Goal: Browse casually

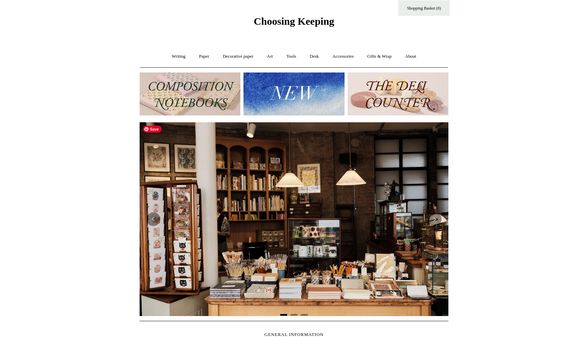
scroll to position [14, 0]
click at [197, 84] on img at bounding box center [190, 94] width 101 height 43
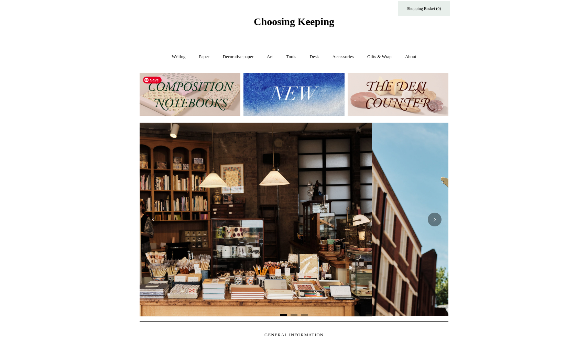
scroll to position [0, 241]
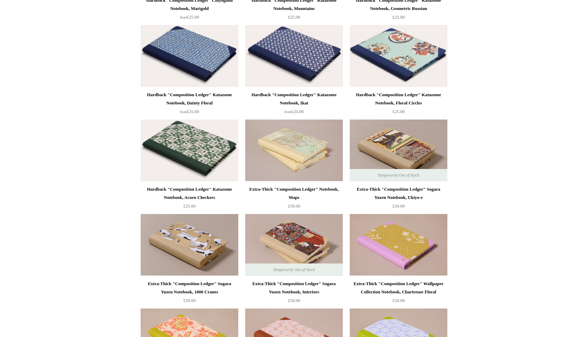
scroll to position [726, 0]
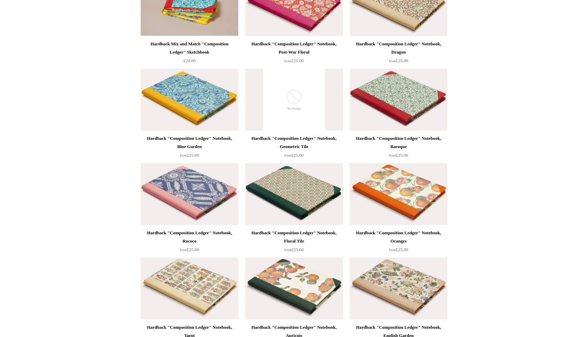
scroll to position [0, 0]
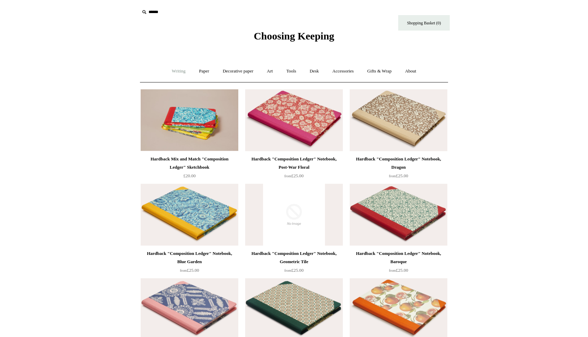
click at [176, 68] on link "Writing +" at bounding box center [179, 71] width 26 height 18
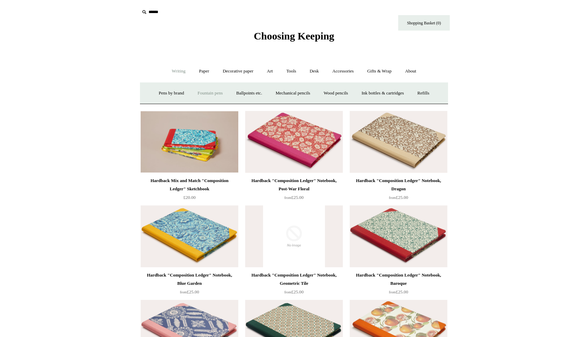
click at [211, 90] on link "Fountain pens +" at bounding box center [209, 93] width 37 height 18
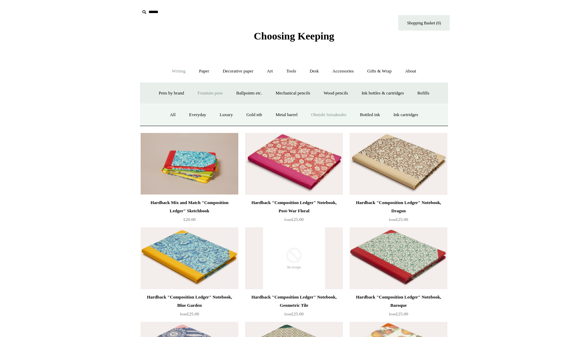
click at [321, 116] on link "Ohnishi Seisakusho" at bounding box center [329, 115] width 48 height 18
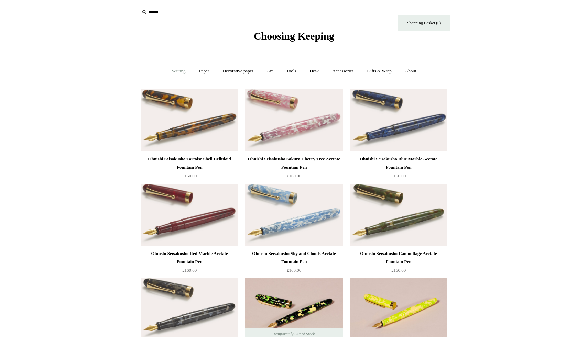
click at [170, 75] on link "Writing +" at bounding box center [179, 71] width 26 height 18
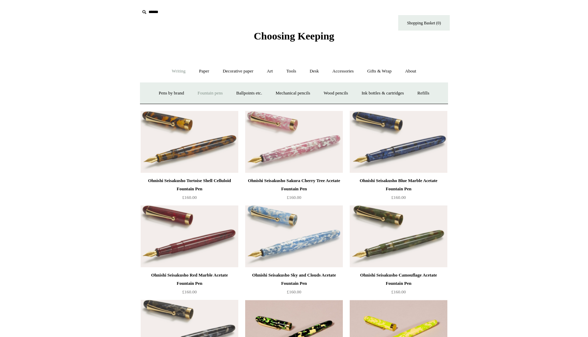
click at [202, 93] on link "Fountain pens +" at bounding box center [209, 93] width 37 height 18
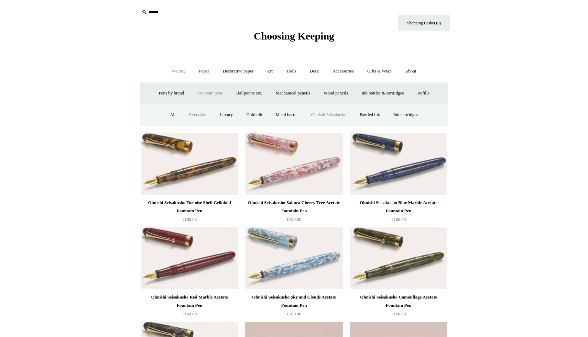
click at [192, 115] on link "Everyday" at bounding box center [198, 115] width 30 height 18
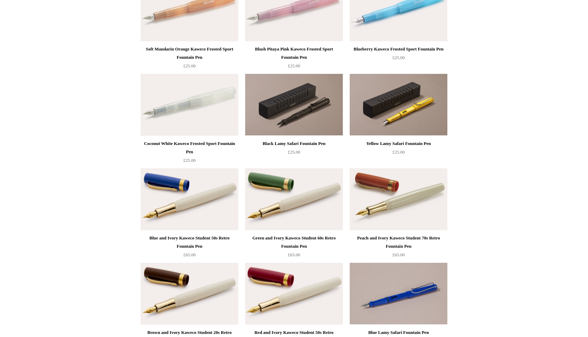
scroll to position [394, 0]
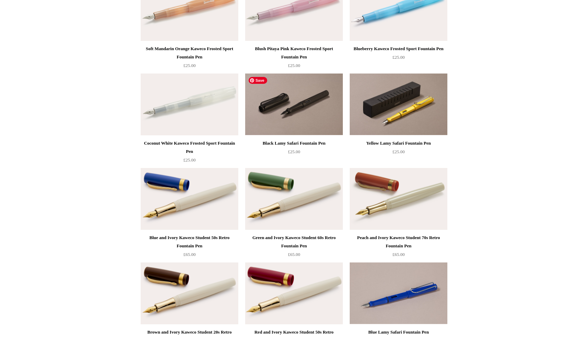
click at [305, 105] on img at bounding box center [294, 105] width 98 height 62
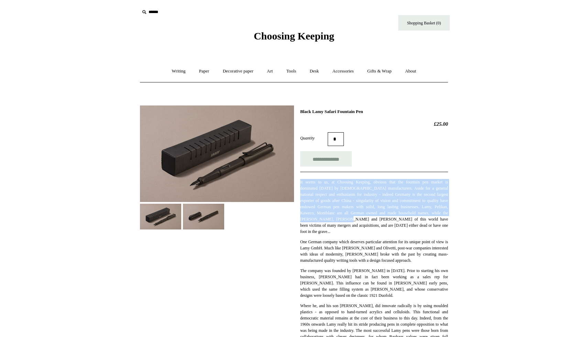
drag, startPoint x: 322, startPoint y: 180, endPoint x: 373, endPoint y: 219, distance: 64.5
click at [373, 219] on div "It seems to us, at Choosing Keeping, obvious that the fountain pen market is do…" at bounding box center [374, 333] width 148 height 323
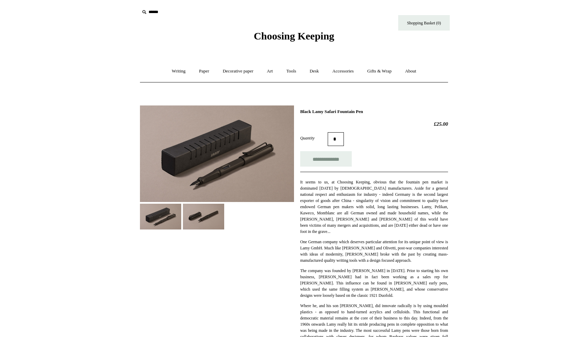
click at [391, 233] on p "It seems to us, at Choosing Keeping, obvious that the fountain pen market is do…" at bounding box center [374, 207] width 148 height 56
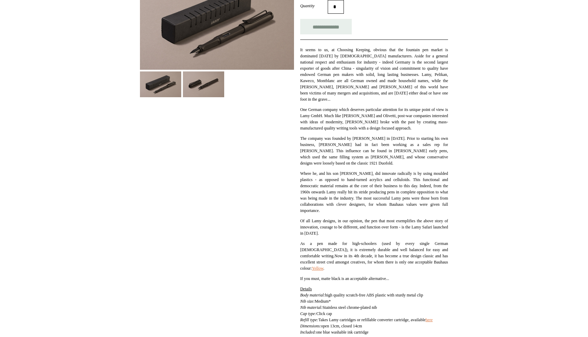
scroll to position [134, 0]
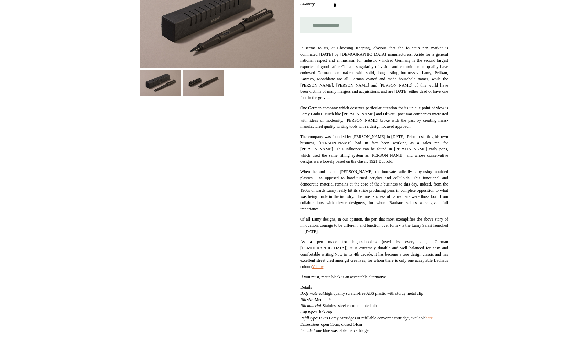
click at [203, 83] on img at bounding box center [203, 83] width 41 height 26
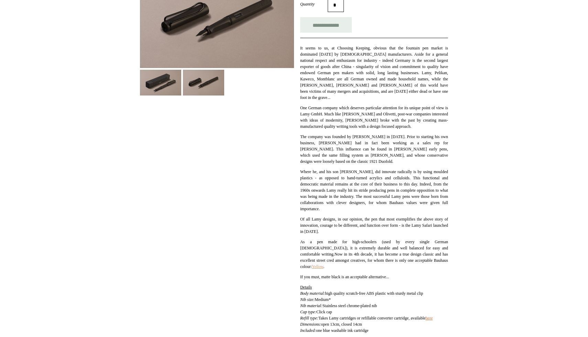
click at [312, 268] on link "Yellow" at bounding box center [317, 267] width 11 height 5
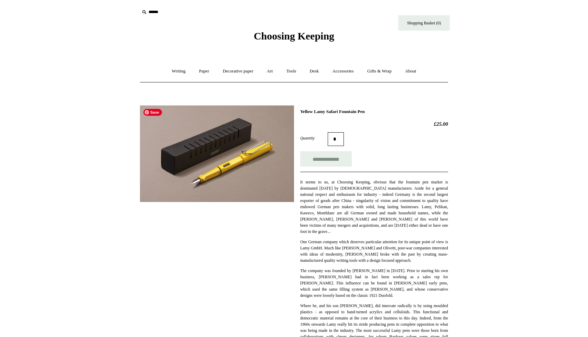
click at [234, 161] on img at bounding box center [217, 154] width 154 height 97
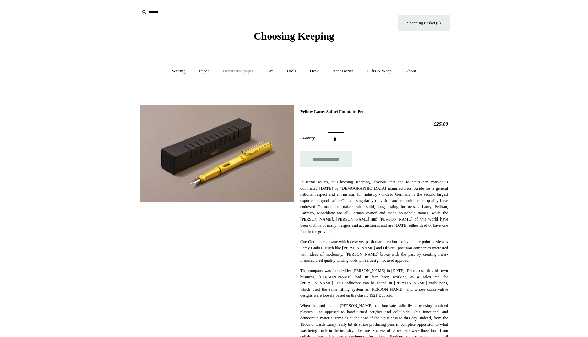
click at [233, 72] on link "Decorative paper +" at bounding box center [238, 71] width 43 height 18
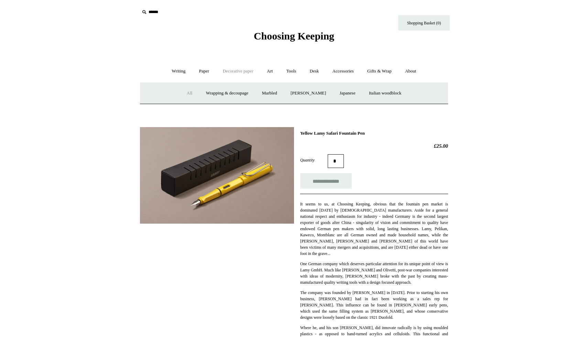
click at [188, 94] on link "All" at bounding box center [190, 93] width 18 height 18
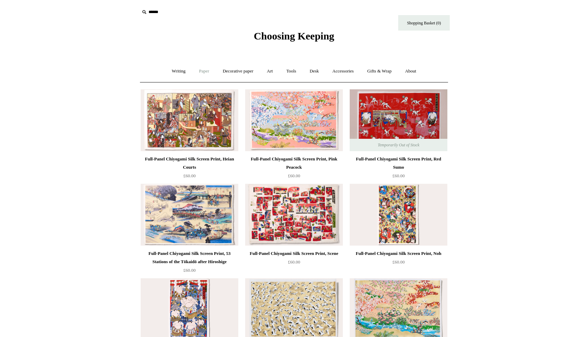
click at [199, 70] on link "Paper +" at bounding box center [204, 71] width 23 height 18
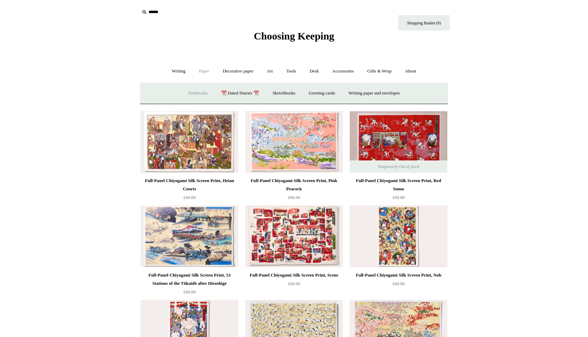
click at [198, 92] on link "Notebooks +" at bounding box center [198, 93] width 32 height 18
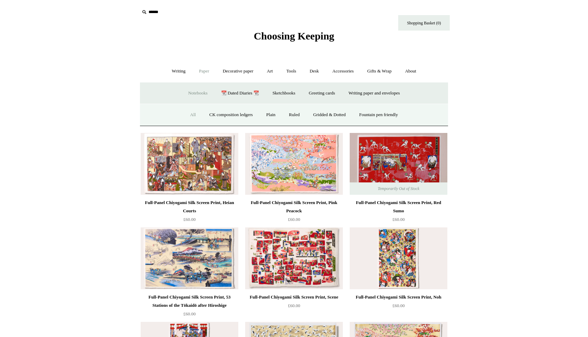
click at [189, 112] on link "All" at bounding box center [193, 115] width 18 height 18
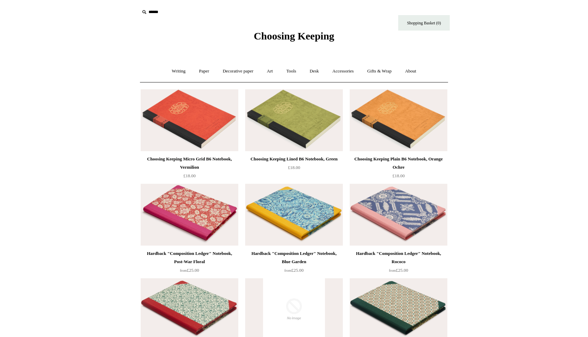
click at [207, 121] on img at bounding box center [190, 120] width 98 height 62
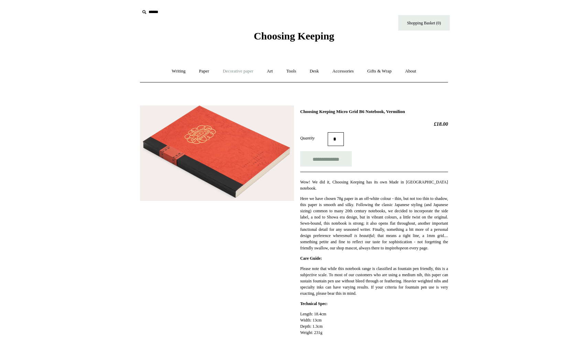
click at [245, 73] on link "Decorative paper +" at bounding box center [238, 71] width 43 height 18
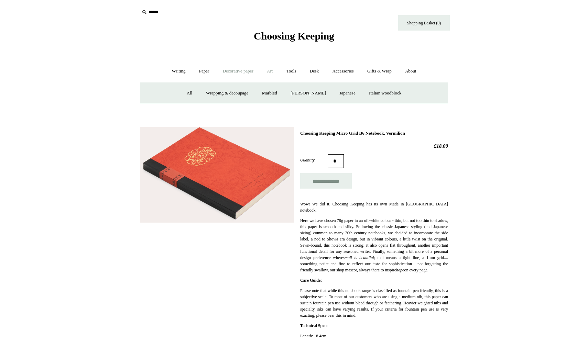
click at [270, 72] on link "Art +" at bounding box center [270, 71] width 18 height 18
click at [294, 72] on link "Tools +" at bounding box center [291, 71] width 22 height 18
click at [316, 72] on link "Desk +" at bounding box center [315, 71] width 22 height 18
click at [210, 94] on link "Pen pots" at bounding box center [212, 93] width 28 height 18
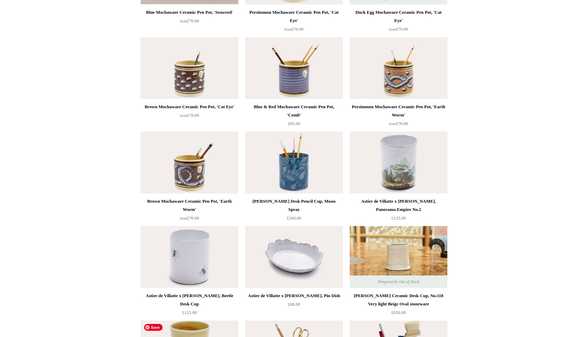
scroll to position [515, 0]
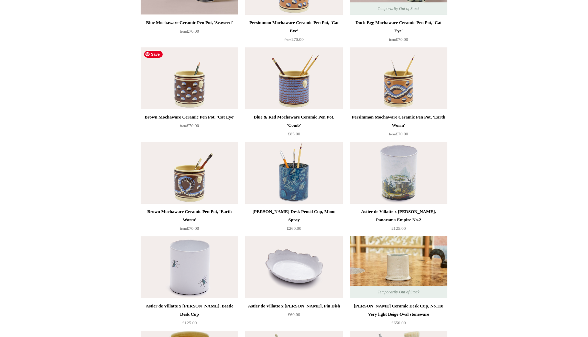
click at [182, 87] on img at bounding box center [190, 78] width 98 height 62
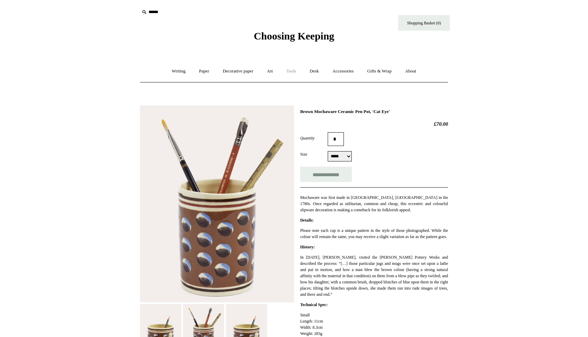
click at [292, 73] on link "Tools +" at bounding box center [291, 71] width 22 height 18
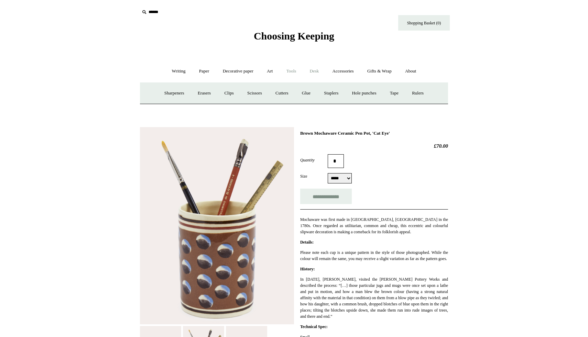
click at [321, 72] on link "Desk +" at bounding box center [315, 71] width 22 height 18
click at [363, 93] on link "Scanlon Apparati" at bounding box center [367, 93] width 43 height 18
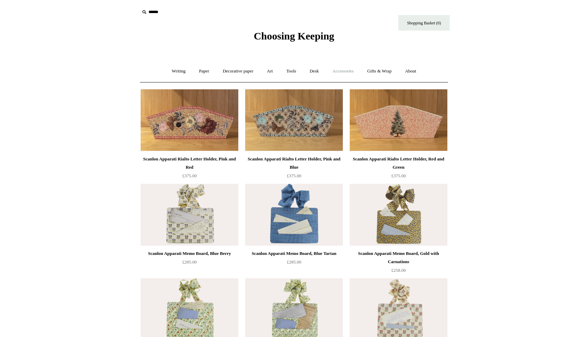
click at [347, 72] on link "Accessories +" at bounding box center [343, 71] width 34 height 18
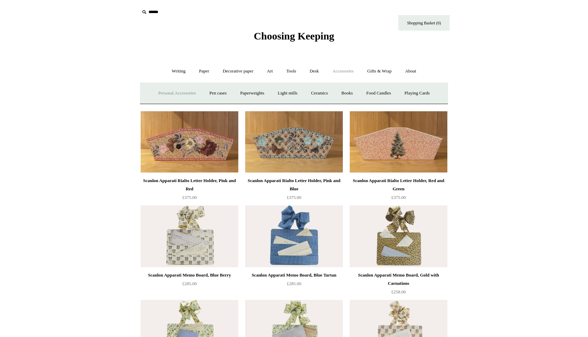
click at [169, 94] on link "Personal Accessories +" at bounding box center [177, 93] width 50 height 18
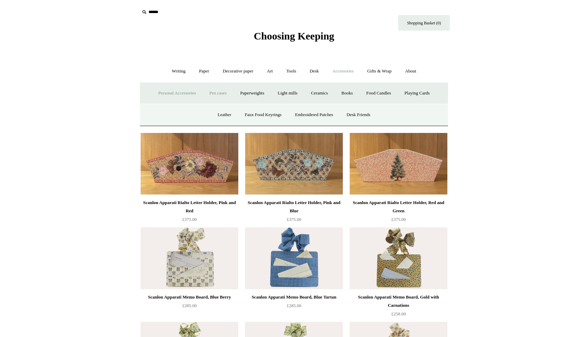
click at [213, 95] on link "Pen cases" at bounding box center [218, 93] width 30 height 18
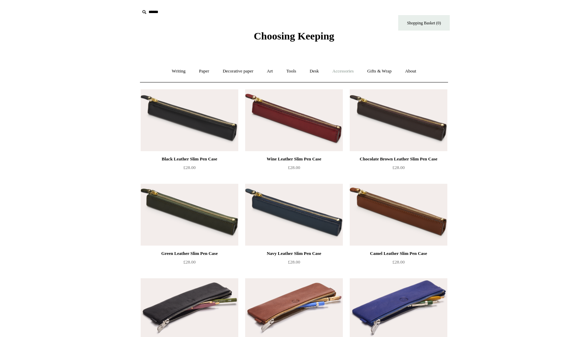
click at [349, 73] on link "Accessories +" at bounding box center [343, 71] width 34 height 18
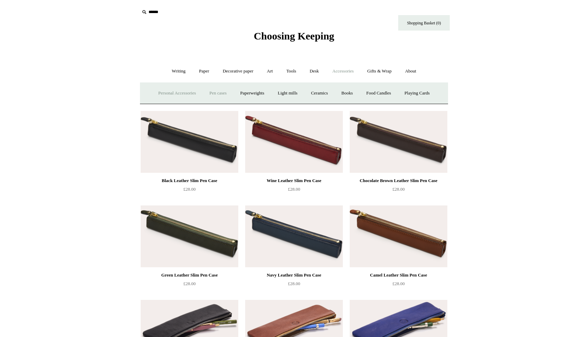
click at [160, 94] on link "Personal Accessories +" at bounding box center [177, 93] width 50 height 18
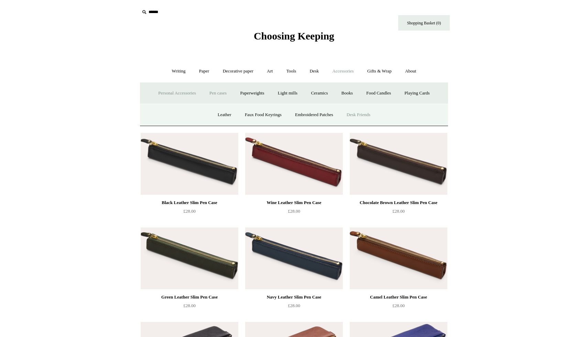
click at [367, 119] on link "Desk Friends" at bounding box center [359, 115] width 36 height 18
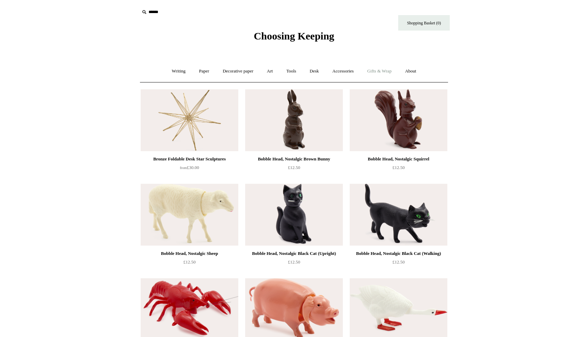
click at [378, 72] on link "Gifts & Wrap +" at bounding box center [379, 71] width 37 height 18
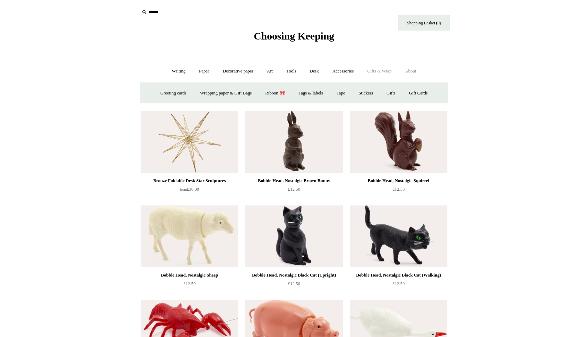
click at [411, 72] on link "About +" at bounding box center [411, 71] width 24 height 18
click at [222, 92] on link "About us" at bounding box center [222, 93] width 29 height 18
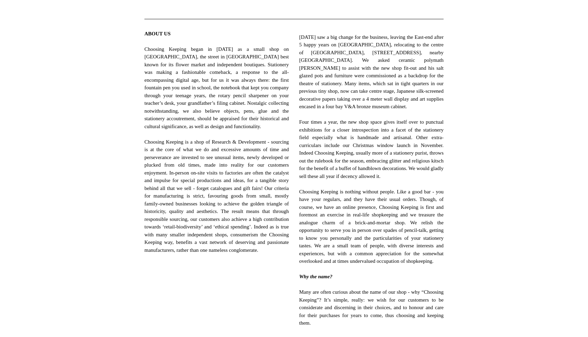
scroll to position [254, 0]
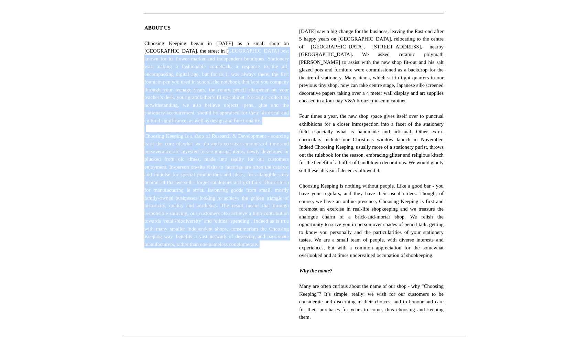
drag, startPoint x: 212, startPoint y: 54, endPoint x: 279, endPoint y: 280, distance: 235.5
click at [279, 280] on div "ABOUT US Choosing Keeping began in 2012 as a small shop on Columbia Road, the s…" at bounding box center [216, 175] width 144 height 303
click at [235, 256] on span "ABOUT US Choosing Keeping began in 2012 as a small shop on Columbia Road, the s…" at bounding box center [216, 140] width 144 height 232
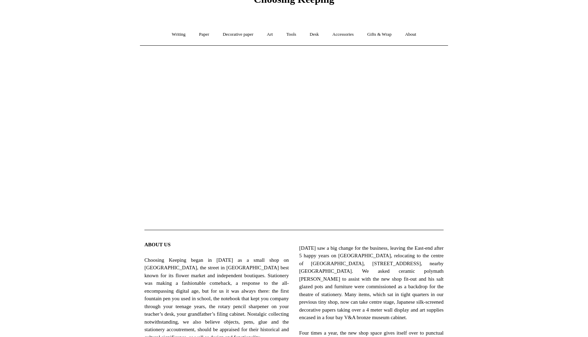
scroll to position [0, 0]
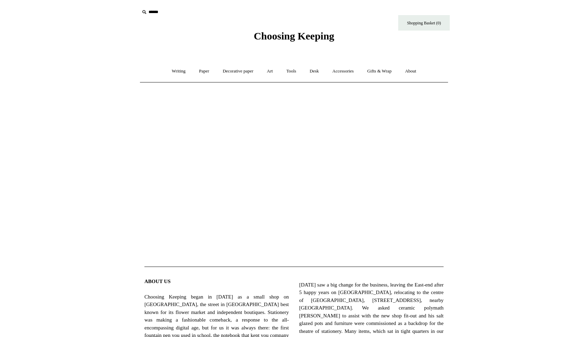
click at [288, 35] on span "Choosing Keeping" at bounding box center [294, 35] width 80 height 11
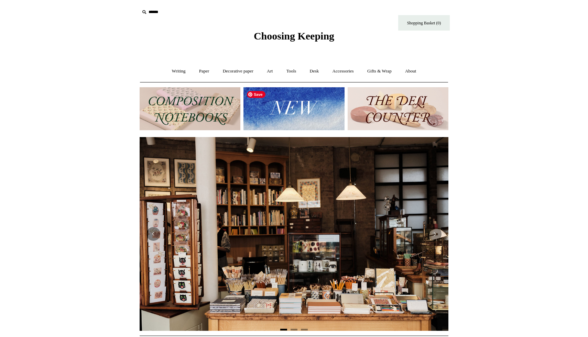
click at [302, 111] on img at bounding box center [294, 108] width 101 height 43
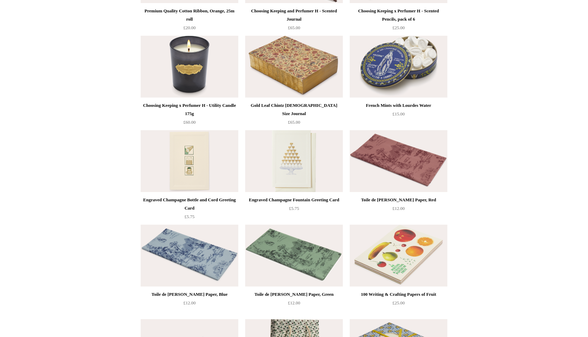
scroll to position [906, 0]
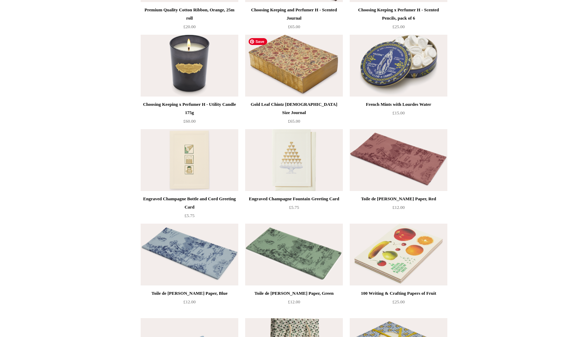
click at [298, 68] on img at bounding box center [294, 66] width 98 height 62
click at [107, 187] on html "Menu Choosing Keeping * Shipping Information Shopping Basket (0) * ⤺ + +" at bounding box center [294, 45] width 588 height 1903
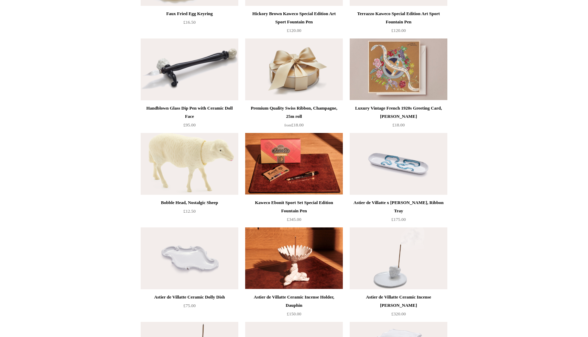
scroll to position [0, 0]
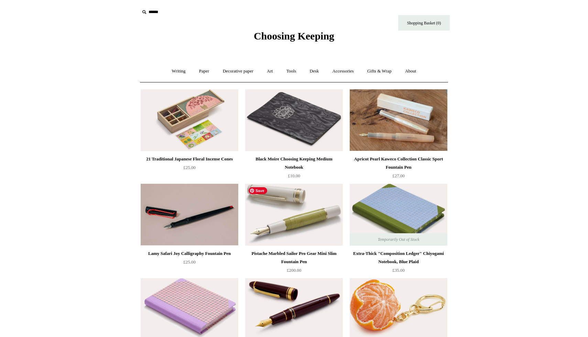
click at [308, 212] on img at bounding box center [294, 215] width 98 height 62
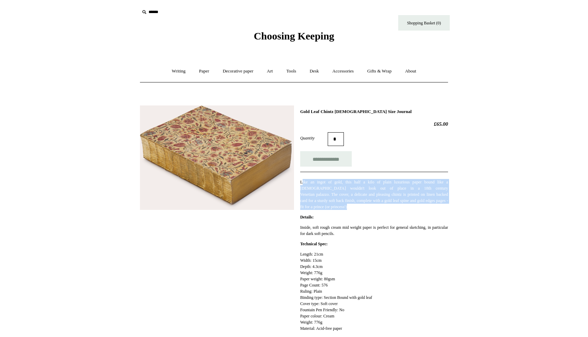
drag, startPoint x: 302, startPoint y: 181, endPoint x: 452, endPoint y: 214, distance: 153.4
click at [452, 214] on div "**********" at bounding box center [294, 280] width 344 height 361
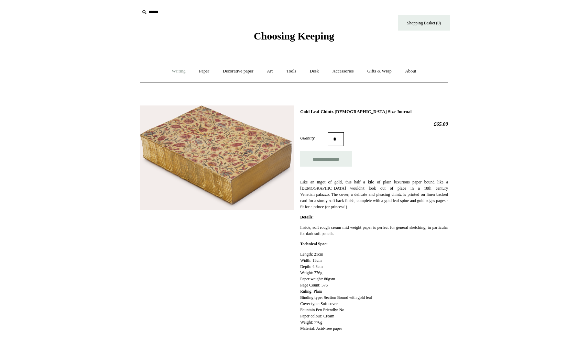
click at [178, 70] on link "Writing +" at bounding box center [179, 71] width 26 height 18
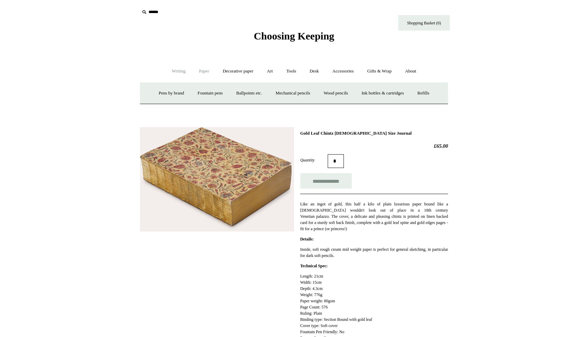
click at [206, 72] on link "Paper +" at bounding box center [204, 71] width 23 height 18
click at [197, 93] on link "Notebooks +" at bounding box center [198, 93] width 32 height 18
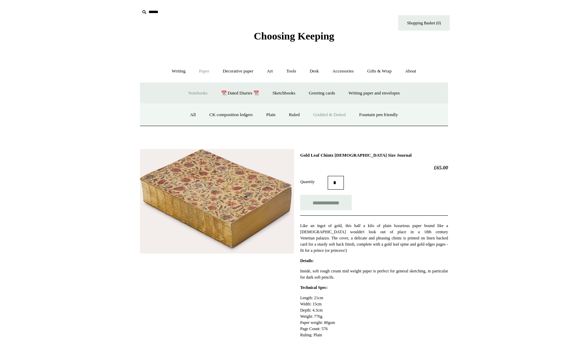
click at [329, 117] on link "Gridded & Dotted" at bounding box center [329, 115] width 45 height 18
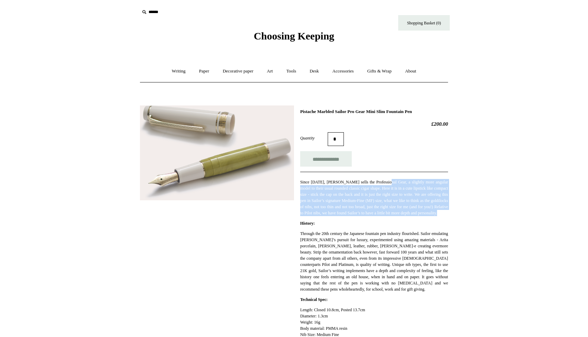
drag, startPoint x: 386, startPoint y: 183, endPoint x: 452, endPoint y: 226, distance: 79.0
click at [452, 226] on div "**********" at bounding box center [294, 296] width 344 height 392
click at [447, 227] on div "**********" at bounding box center [374, 243] width 148 height 269
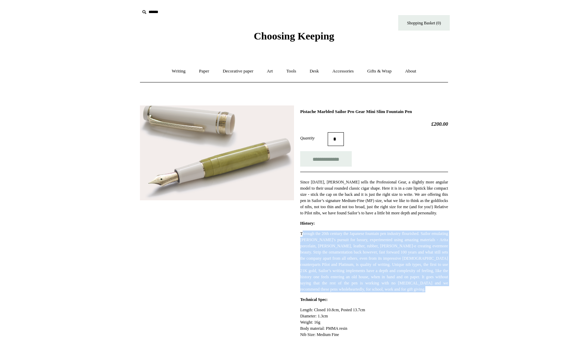
drag, startPoint x: 302, startPoint y: 238, endPoint x: 413, endPoint y: 310, distance: 132.2
click at [413, 310] on div "**********" at bounding box center [374, 243] width 148 height 269
click at [413, 303] on p "Technical Spec:" at bounding box center [374, 300] width 148 height 6
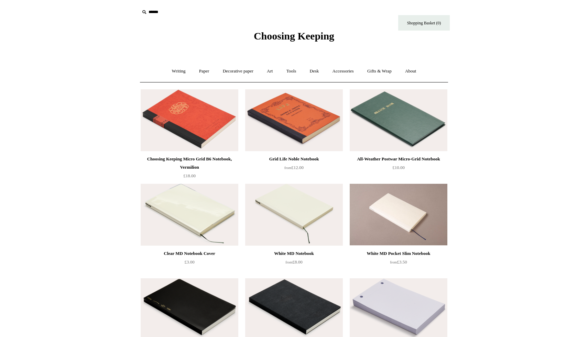
click at [468, 131] on html "Menu Choosing Keeping * Shipping Information Shopping Basket (0) * ⤺ + +" at bounding box center [294, 337] width 588 height 674
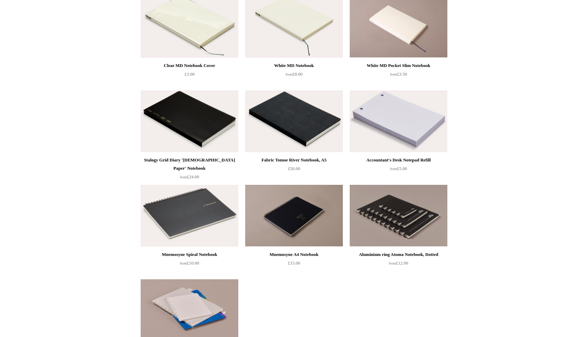
scroll to position [189, 0]
click at [184, 121] on img at bounding box center [190, 121] width 98 height 62
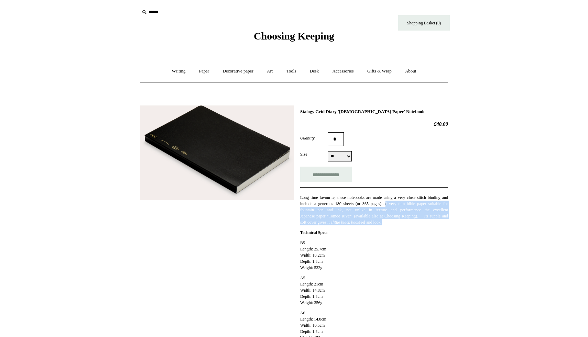
drag, startPoint x: 449, startPoint y: 228, endPoint x: 392, endPoint y: 203, distance: 62.2
click at [392, 203] on div "Previous / Next Stalogy Grid Diary '[DEMOGRAPHIC_DATA] Paper' Notebook £40.00 Q…" at bounding box center [294, 307] width 344 height 414
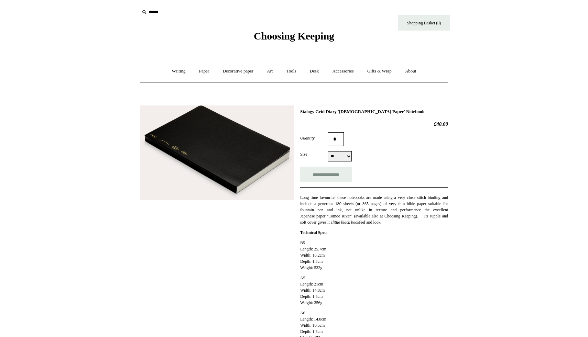
click at [367, 201] on p "Long time favourite, these notebooks are made using a very close stitch binding…" at bounding box center [374, 210] width 148 height 31
drag, startPoint x: 393, startPoint y: 204, endPoint x: 459, endPoint y: 224, distance: 68.9
click at [459, 224] on div "Previous / Next Stalogy Grid Diary '[DEMOGRAPHIC_DATA] Paper' Notebook £40.00 Q…" at bounding box center [294, 307] width 344 height 414
drag, startPoint x: 437, startPoint y: 224, endPoint x: 403, endPoint y: 212, distance: 35.9
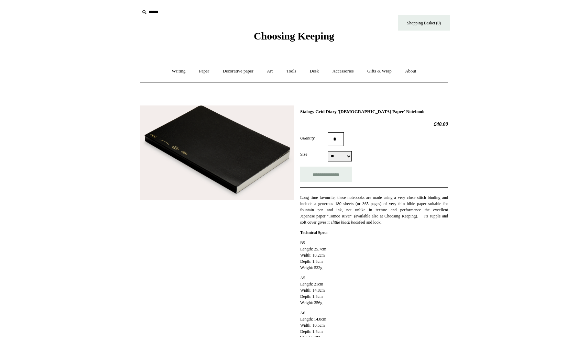
click at [404, 212] on p "Long time favourite, these notebooks are made using a very close stitch binding…" at bounding box center [374, 210] width 148 height 31
click at [377, 208] on p "Long time favourite, these notebooks are made using a very close stitch binding…" at bounding box center [374, 210] width 148 height 31
